Goal: Task Accomplishment & Management: Use online tool/utility

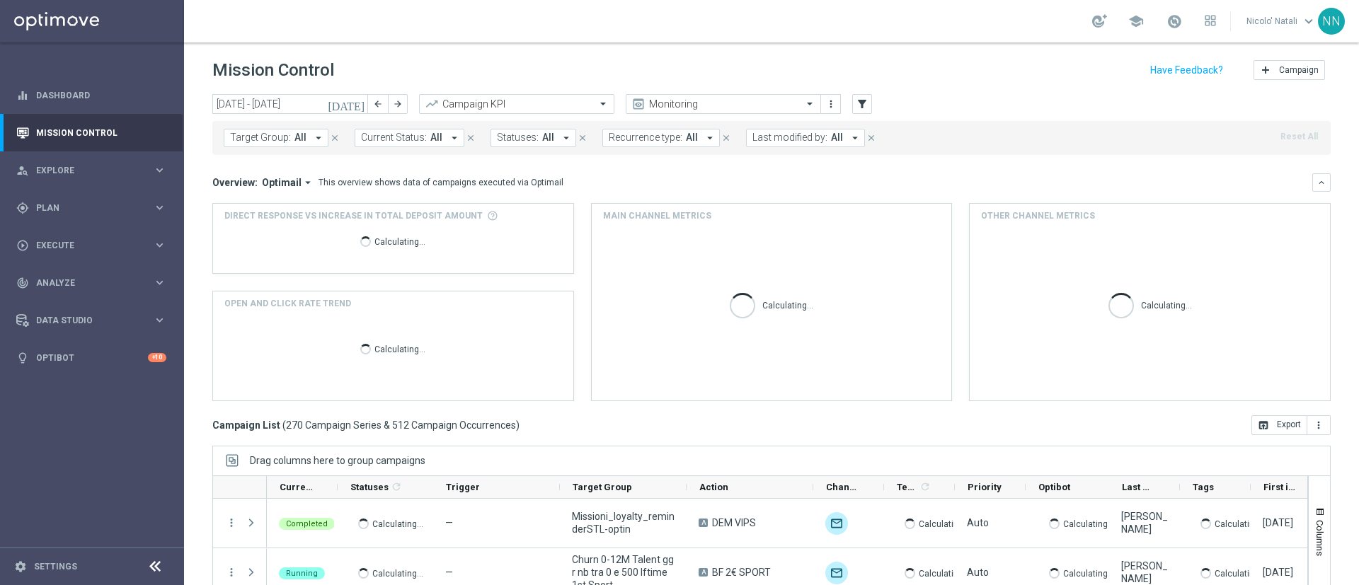
click at [352, 105] on button "[DATE]" at bounding box center [346, 104] width 42 height 21
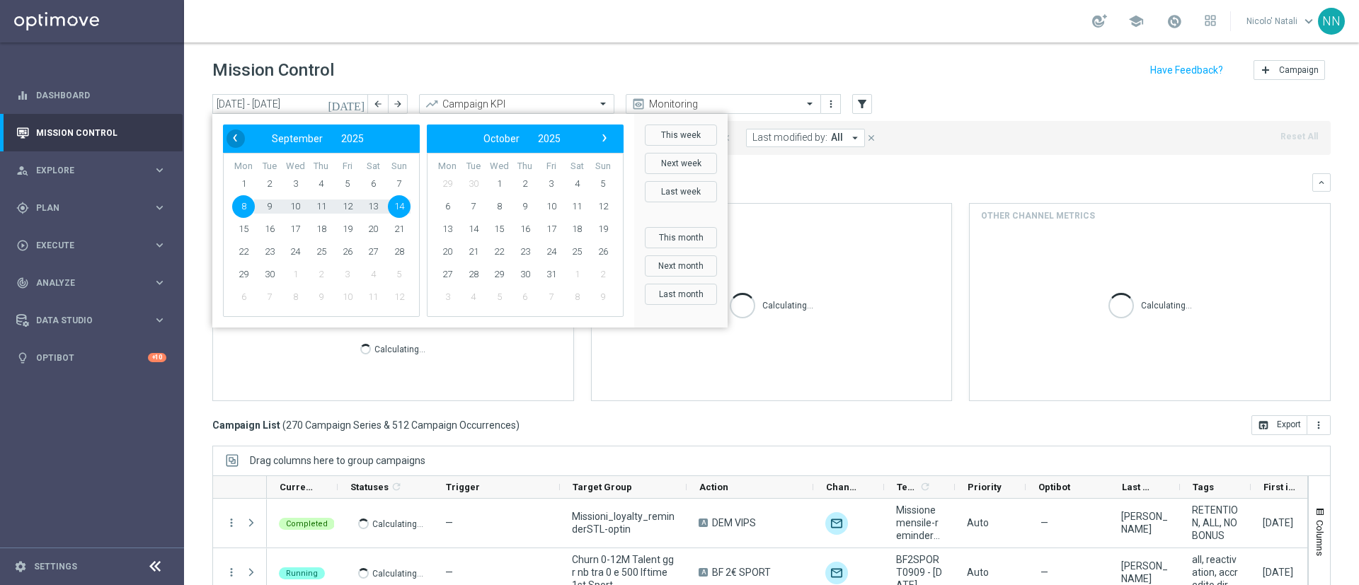
click at [231, 144] on span "‹" at bounding box center [235, 138] width 18 height 18
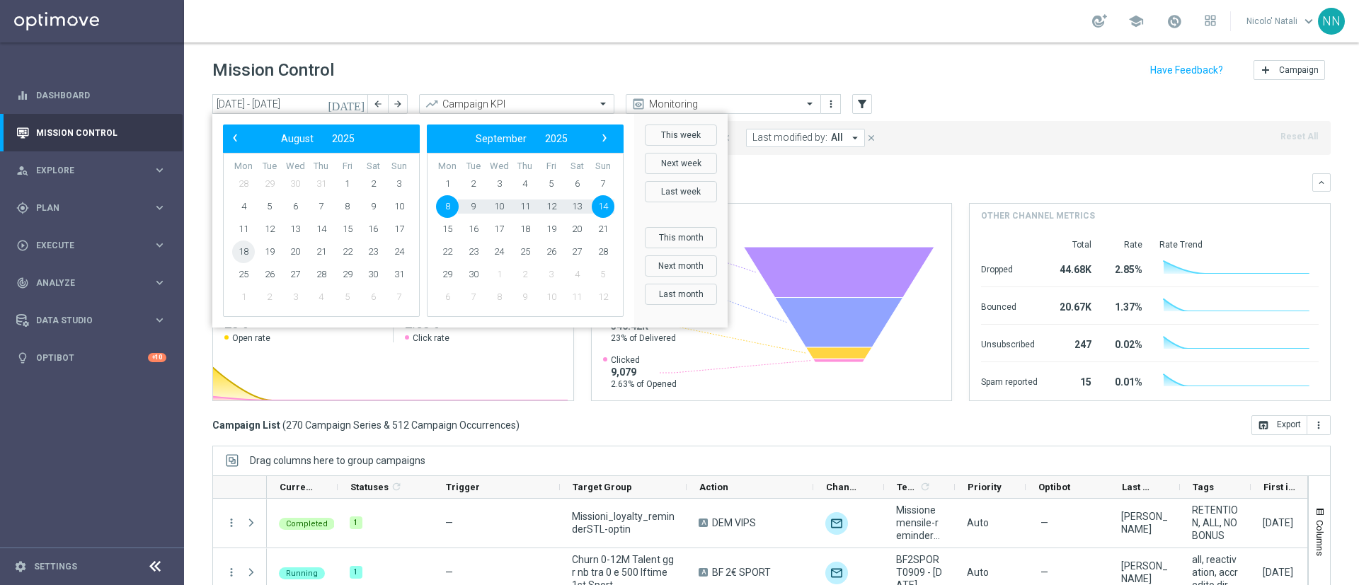
click at [245, 253] on span "18" at bounding box center [243, 252] width 23 height 23
click at [403, 245] on span "24" at bounding box center [399, 252] width 23 height 23
type input "[DATE] - [DATE]"
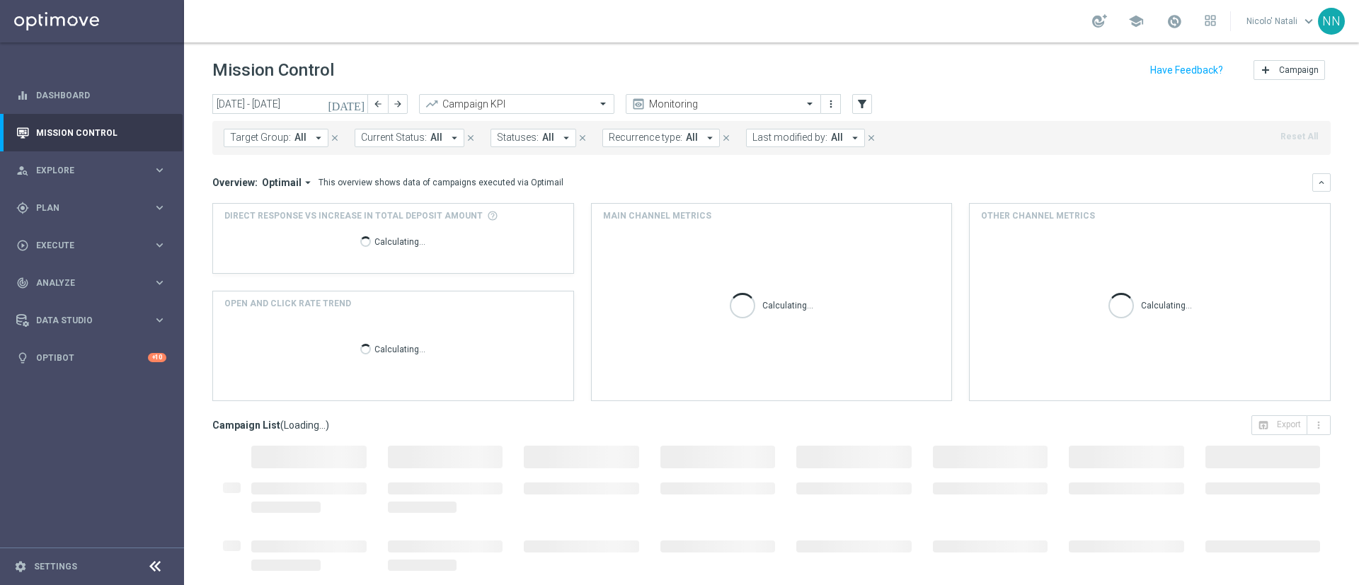
click at [802, 139] on span "Last modified by:" at bounding box center [789, 138] width 75 height 12
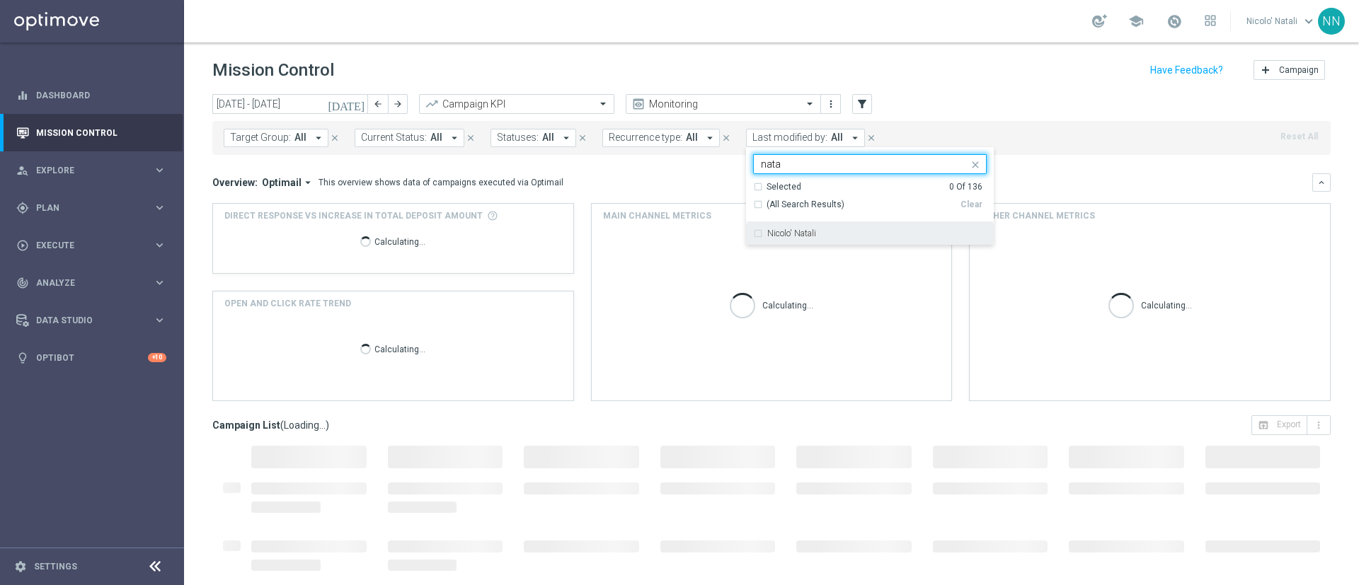
type input "nata"
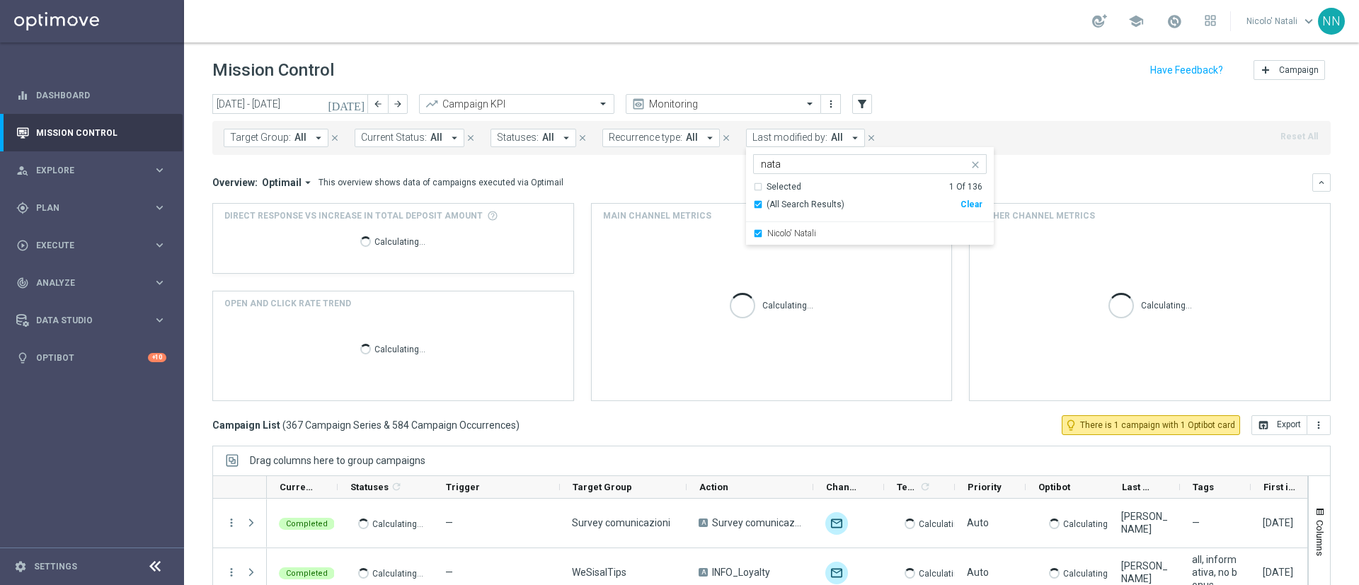
click at [1049, 159] on mini-dashboard "Overview: Optimail arrow_drop_down This overview shows data of campaigns execut…" at bounding box center [771, 285] width 1118 height 260
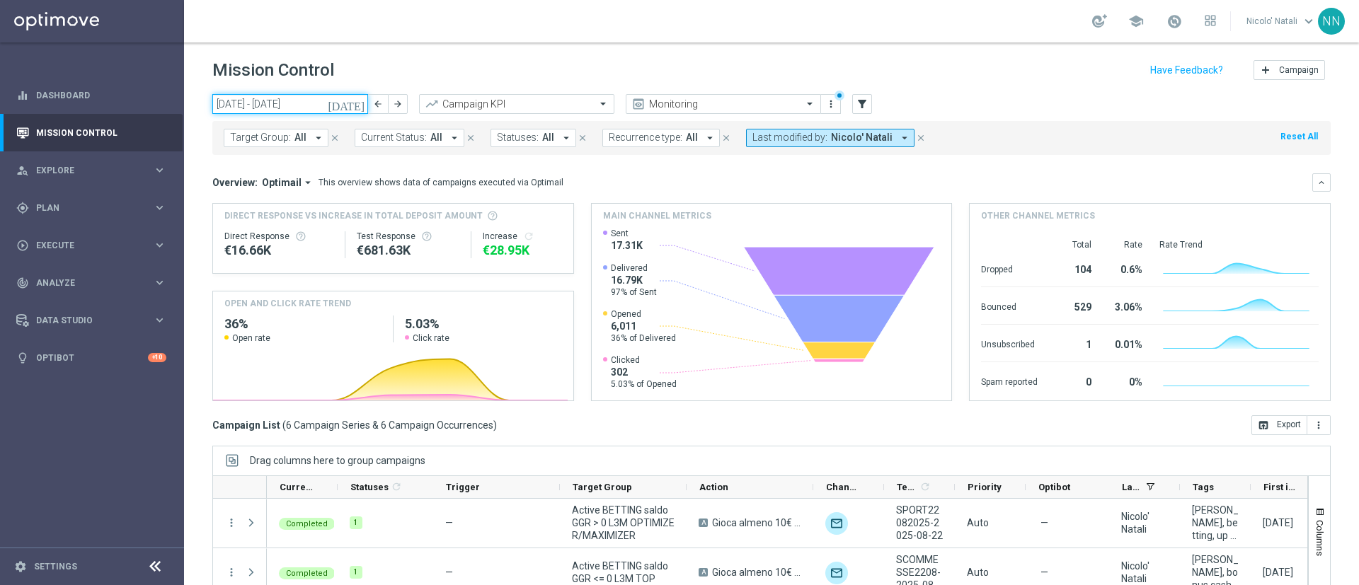
click at [313, 108] on input "[DATE] - [DATE]" at bounding box center [290, 104] width 156 height 20
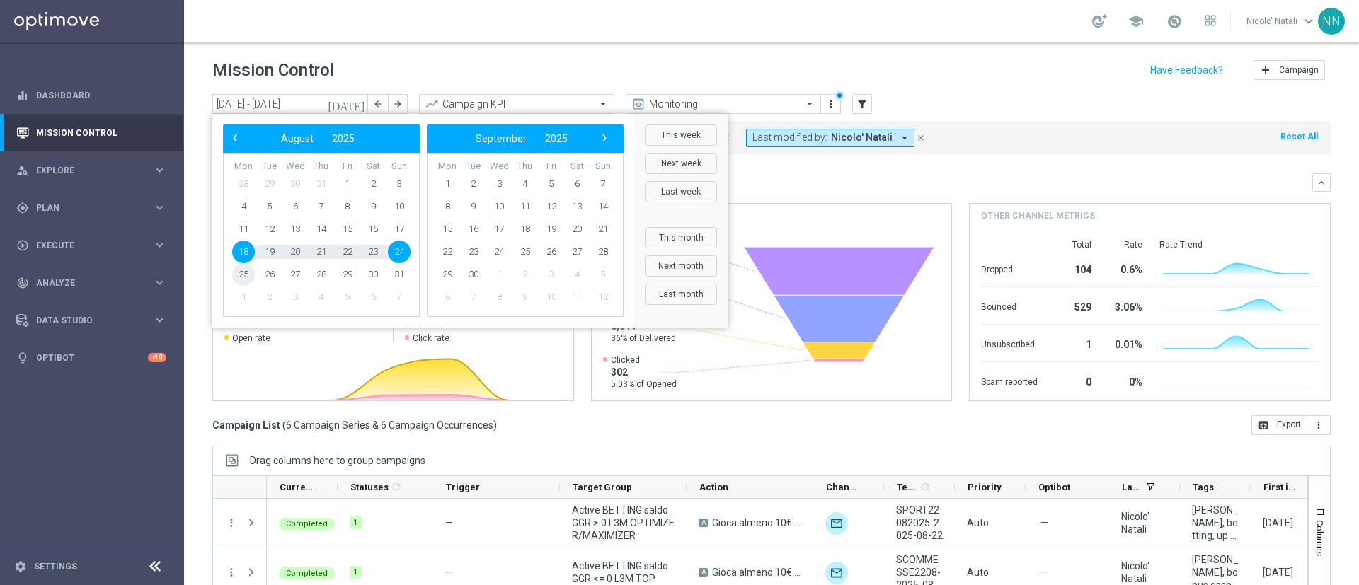
click at [239, 275] on span "25" at bounding box center [243, 274] width 23 height 23
click at [393, 280] on span "31" at bounding box center [399, 274] width 23 height 23
type input "[DATE] - [DATE]"
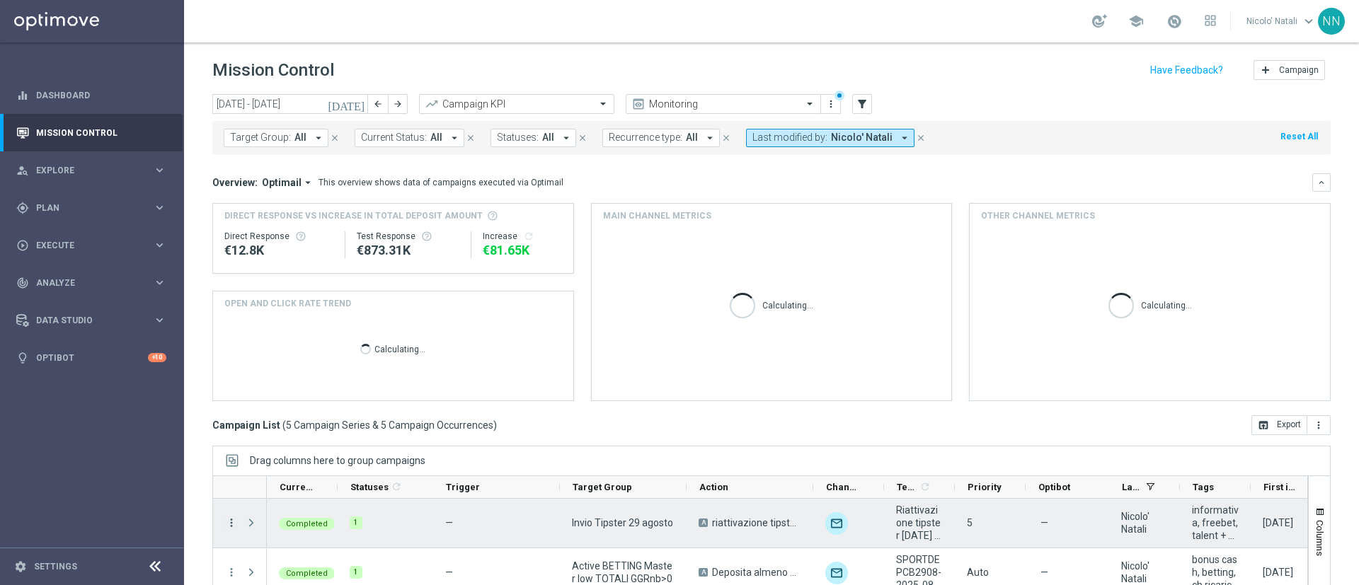
click at [232, 522] on icon "more_vert" at bounding box center [231, 523] width 13 height 13
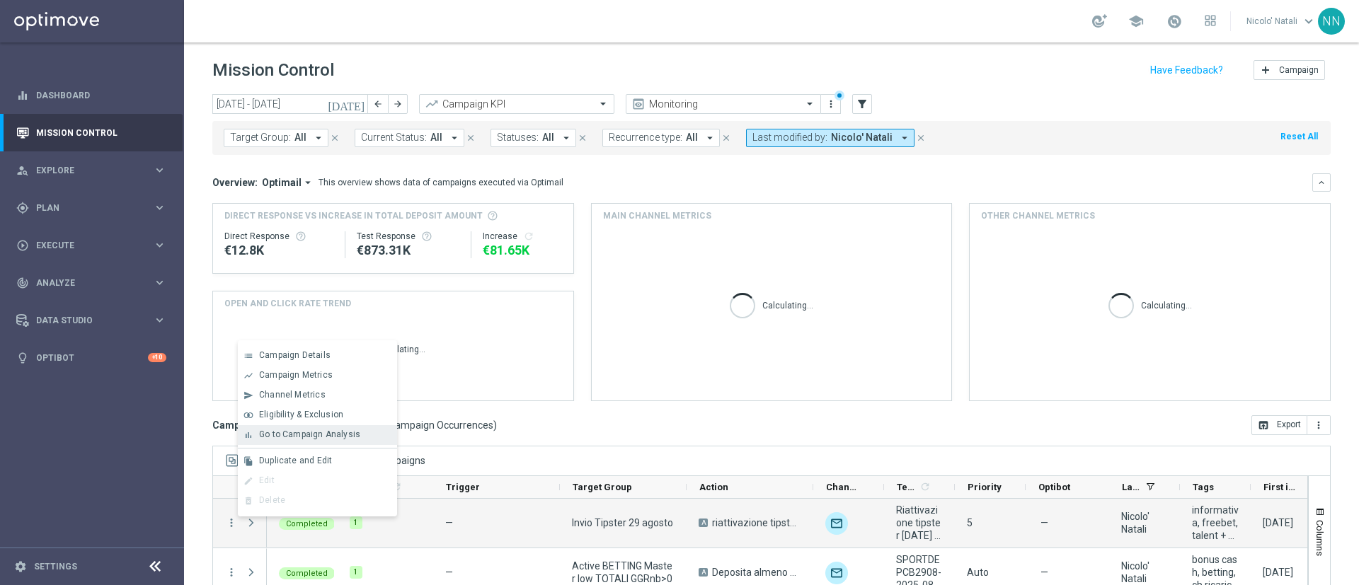
click at [301, 436] on span "Go to Campaign Analysis" at bounding box center [309, 434] width 101 height 10
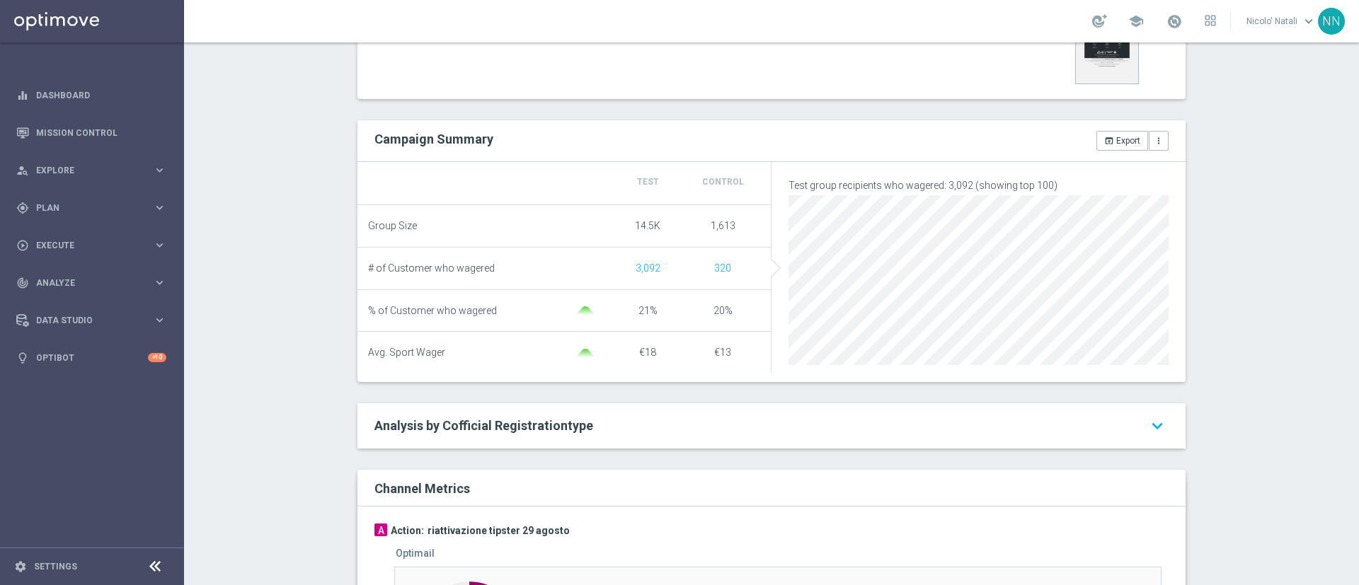
scroll to position [654, 0]
